Goal: Task Accomplishment & Management: Use online tool/utility

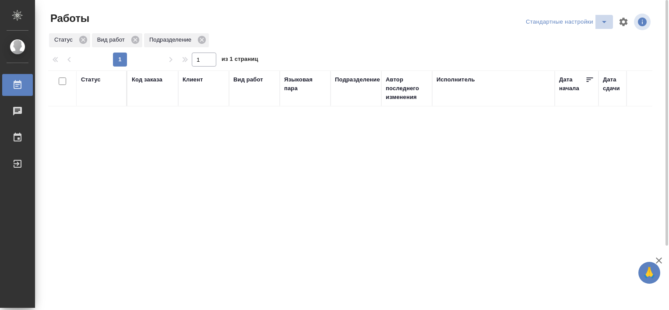
click at [607, 25] on icon "split button" at bounding box center [604, 22] width 11 height 11
click at [564, 39] on li "В работе" at bounding box center [568, 39] width 89 height 14
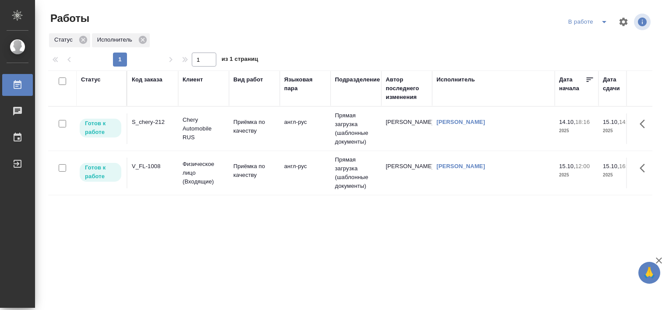
click at [601, 19] on icon "split button" at bounding box center [604, 22] width 11 height 11
click at [158, 120] on div "S_chery-212" at bounding box center [153, 122] width 42 height 9
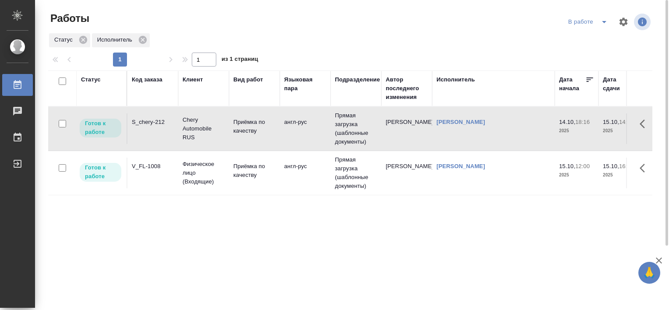
click at [158, 120] on div "S_chery-212" at bounding box center [153, 122] width 42 height 9
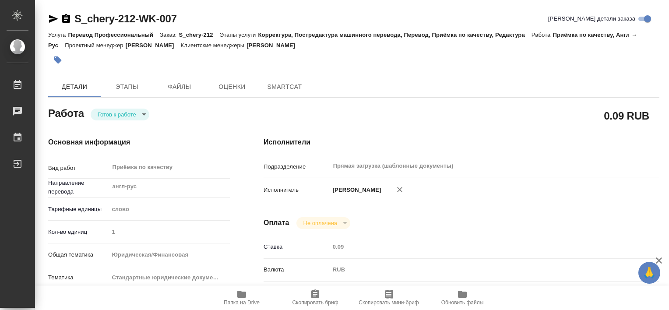
type textarea "x"
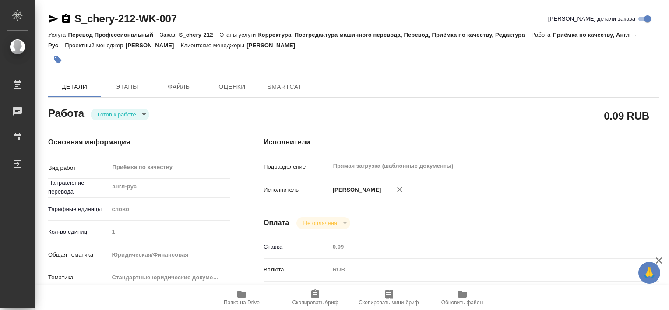
type textarea "x"
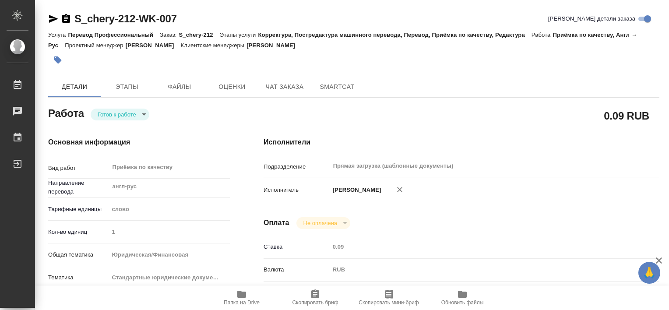
click at [237, 297] on icon "button" at bounding box center [241, 294] width 11 height 11
type textarea "x"
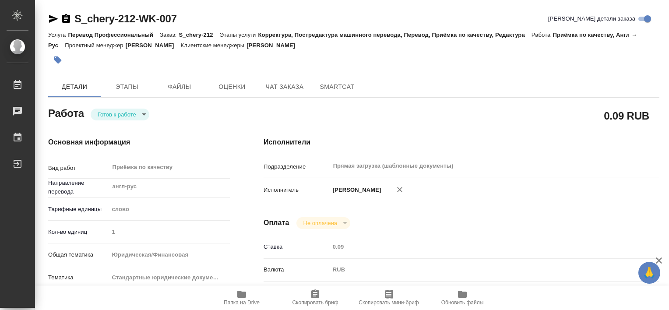
type textarea "x"
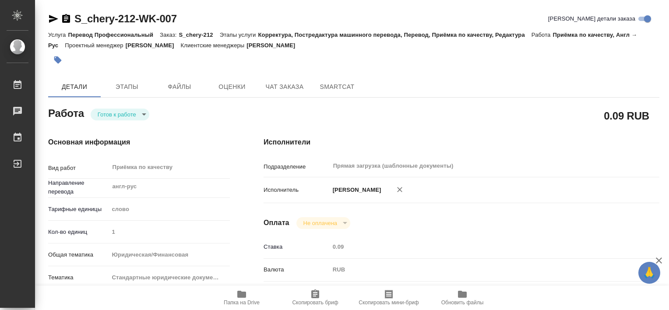
type textarea "x"
